Goal: Task Accomplishment & Management: Manage account settings

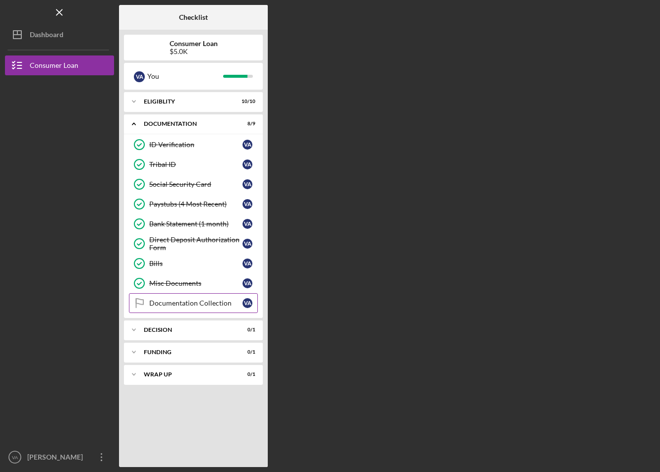
click at [185, 308] on link "Documentation Collection Documentation Collection V A" at bounding box center [193, 304] width 129 height 20
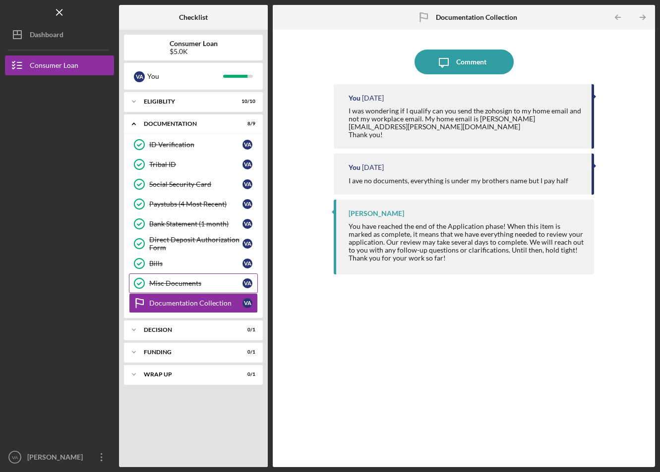
click at [208, 283] on div "Misc Documents" at bounding box center [195, 284] width 93 height 8
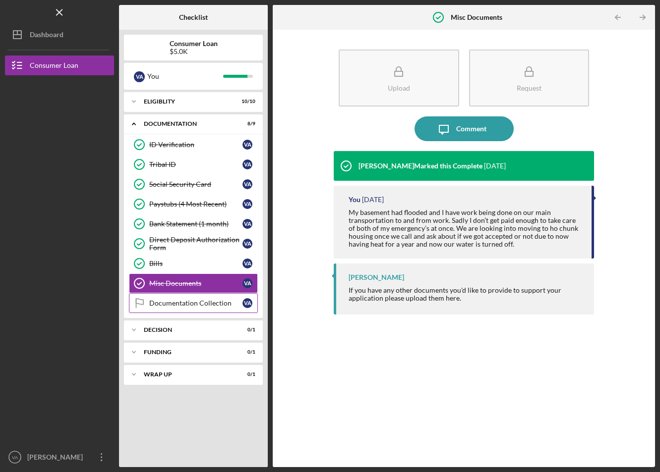
click at [204, 309] on link "Documentation Collection Documentation Collection V A" at bounding box center [193, 304] width 129 height 20
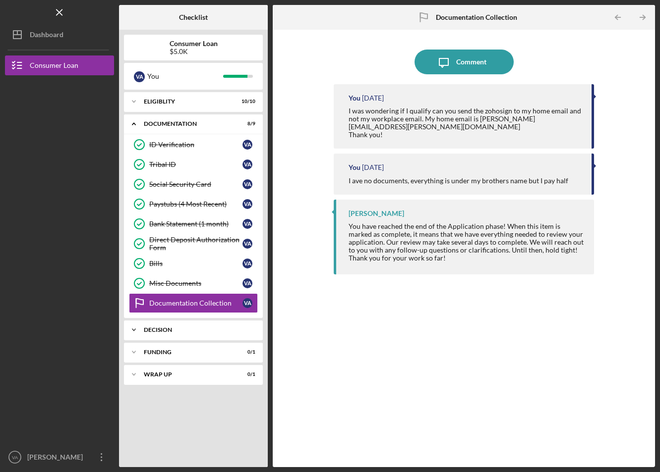
click at [213, 329] on div "Decision" at bounding box center [197, 330] width 107 height 6
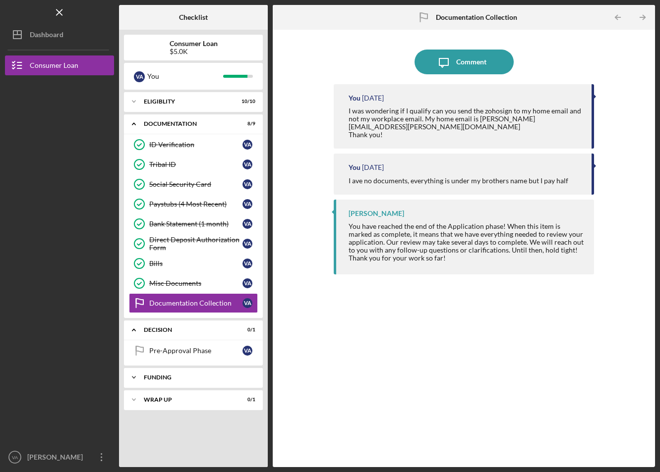
click at [204, 383] on div "Icon/Expander Funding 0 / 1" at bounding box center [193, 378] width 139 height 20
click at [196, 415] on div "Icon/Expander Eligiblity 10 / 10 Icon/Expander Documentation 8 / 9 ID Verificat…" at bounding box center [193, 277] width 139 height 370
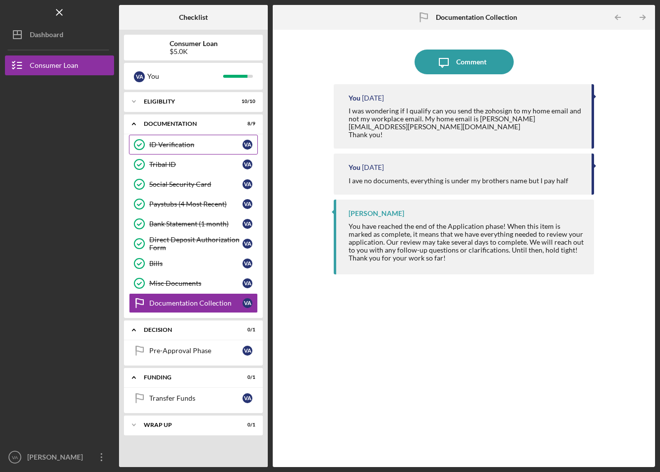
click at [211, 144] on div "ID Verification" at bounding box center [195, 145] width 93 height 8
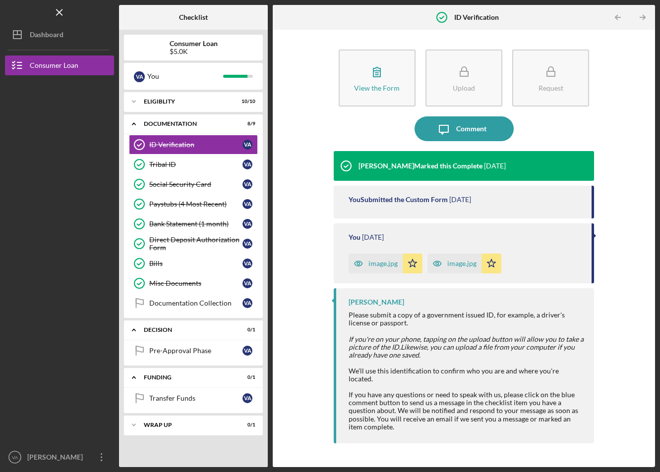
click at [378, 264] on div "image.jpg" at bounding box center [382, 264] width 29 height 8
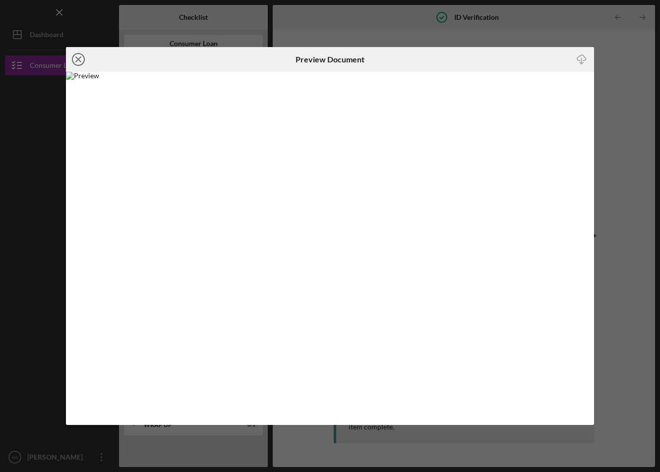
click at [79, 63] on icon "Icon/Close" at bounding box center [78, 59] width 25 height 25
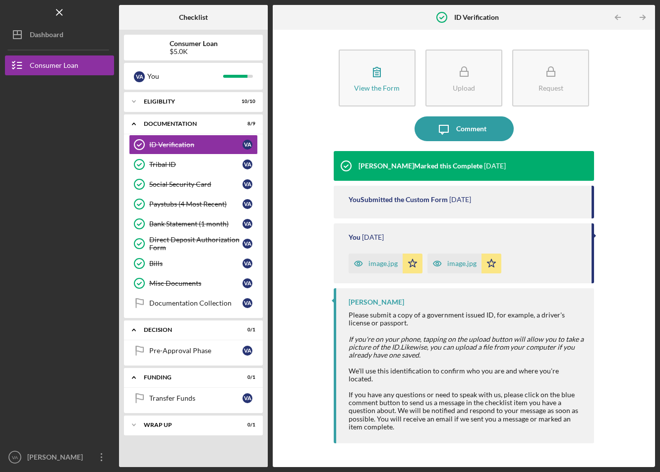
click at [457, 273] on div "image.jpg" at bounding box center [454, 264] width 54 height 20
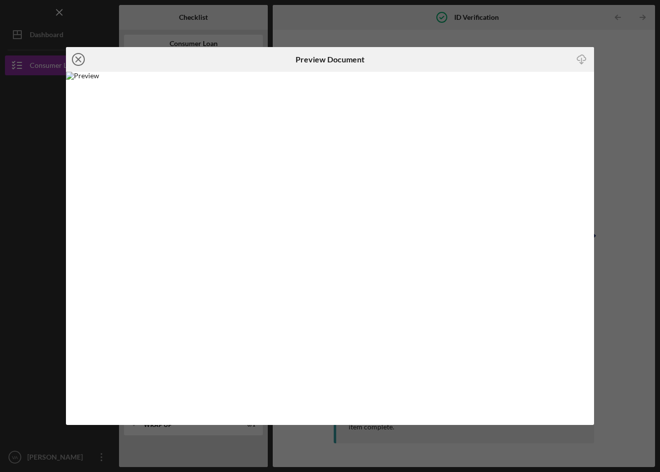
click at [74, 57] on icon "Icon/Close" at bounding box center [78, 59] width 25 height 25
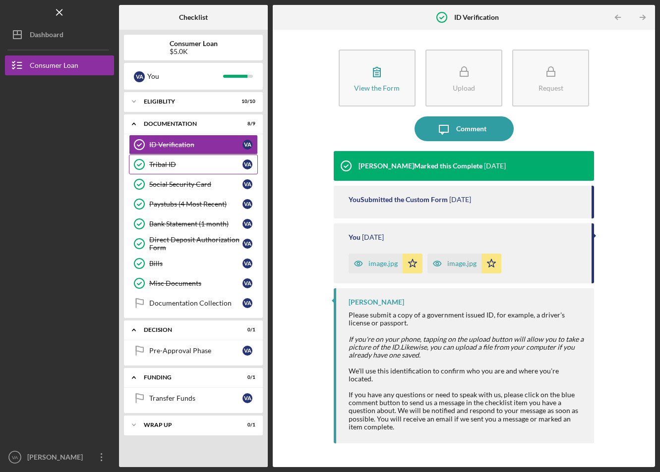
click at [214, 163] on div "Tribal ID" at bounding box center [195, 165] width 93 height 8
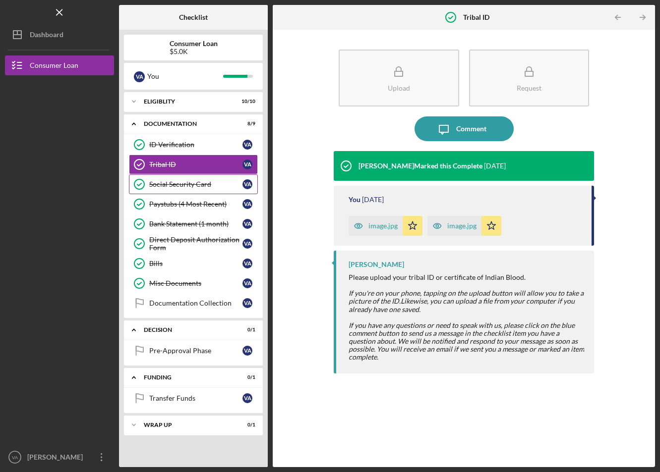
click at [213, 180] on div "Social Security Card" at bounding box center [195, 184] width 93 height 8
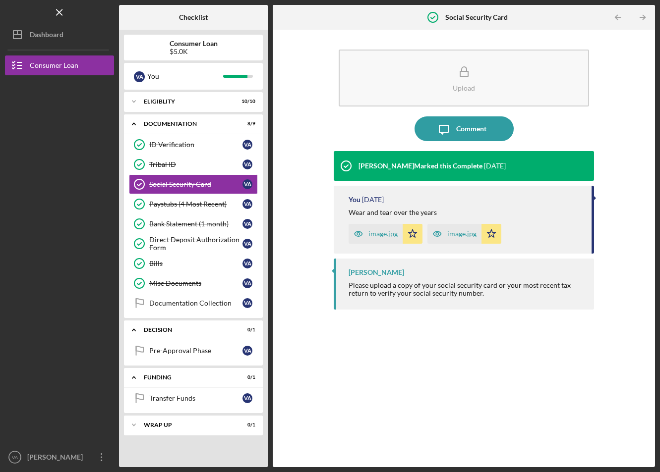
click at [386, 242] on div "image.jpg" at bounding box center [376, 234] width 54 height 20
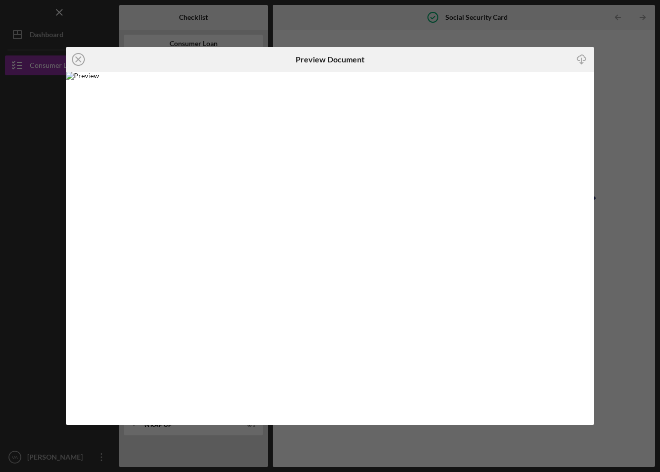
click at [450, 452] on div "Icon/Close Preview Document Icon/Download" at bounding box center [330, 236] width 660 height 472
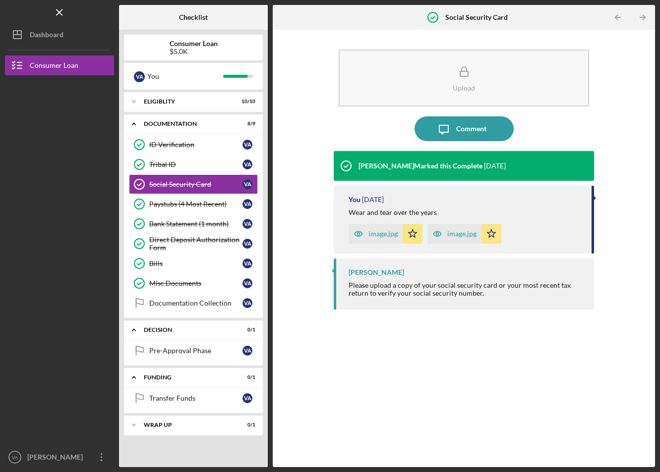
click at [463, 235] on div "image.jpg" at bounding box center [461, 234] width 29 height 8
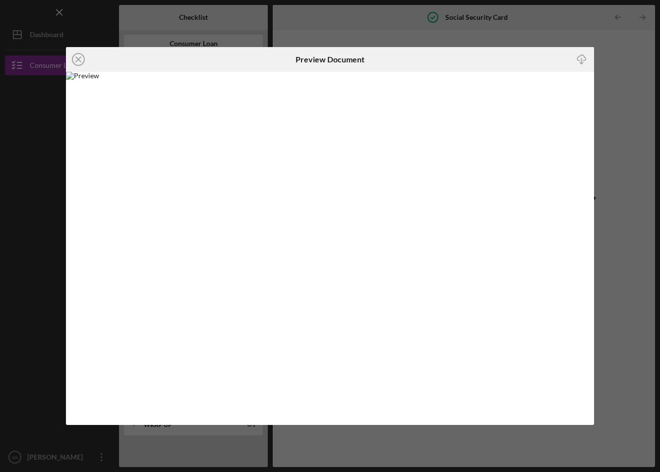
click at [361, 463] on div "Icon/Close Preview Document Icon/Download" at bounding box center [330, 236] width 660 height 472
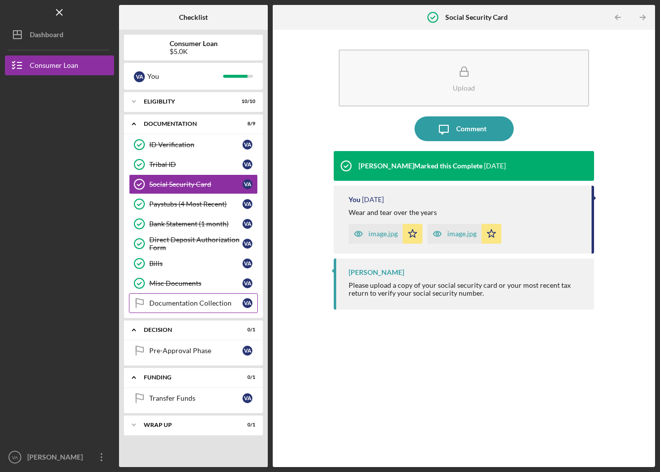
click at [188, 304] on div "Documentation Collection" at bounding box center [195, 303] width 93 height 8
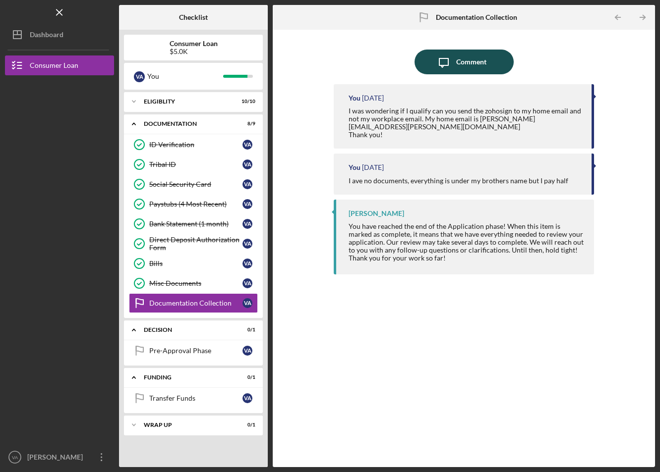
click at [498, 68] on button "Icon/Message Comment" at bounding box center [463, 62] width 99 height 25
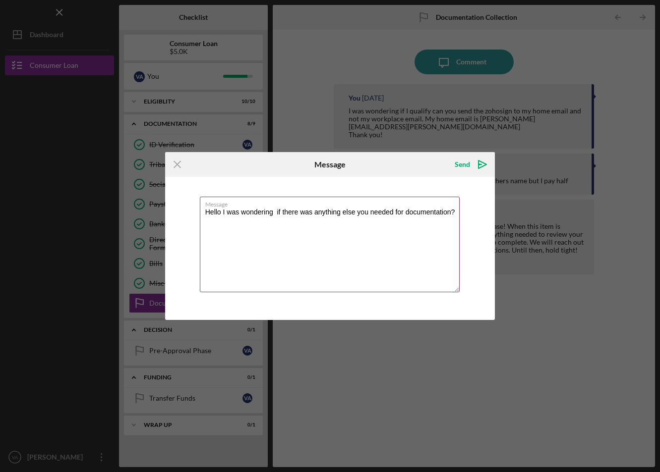
click at [275, 214] on textarea "Hello I was wondering if there was anything else you needed for documentation?" at bounding box center [330, 245] width 260 height 96
type textarea "Hello I was wondering if there was anything else you needed for documentation?"
click at [471, 166] on icon "Icon/icon-invite-send" at bounding box center [482, 164] width 25 height 25
